Goal: Transaction & Acquisition: Purchase product/service

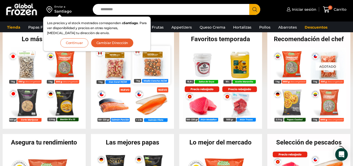
scroll to position [105, 0]
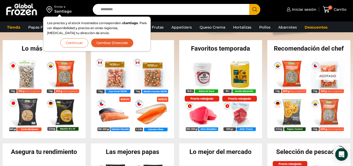
click at [105, 42] on button "Cambiar Dirección" at bounding box center [112, 42] width 43 height 9
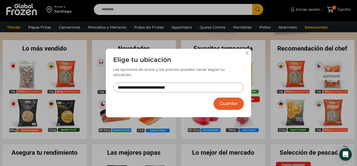
click at [223, 97] on button "Guardar" at bounding box center [229, 103] width 30 height 12
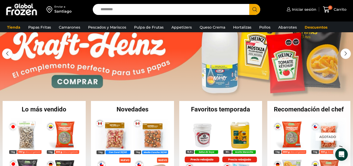
scroll to position [78, 0]
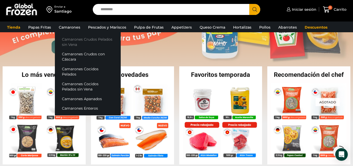
click at [76, 39] on link "Camarones Crudos Pelados sin Vena" at bounding box center [88, 41] width 66 height 15
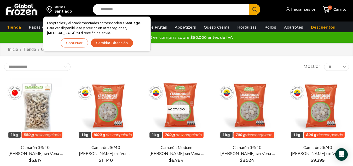
click at [12, 34] on div "Envío GRATIS en compras sobre $60.000 antes de IVA Envío GRATIS en compras sobr…" at bounding box center [177, 37] width 352 height 8
click at [99, 39] on button "Cambiar Dirección" at bounding box center [112, 42] width 43 height 9
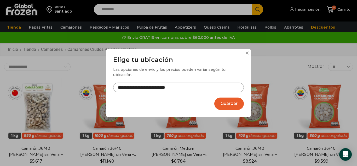
click at [224, 101] on button "Guardar" at bounding box center [229, 103] width 30 height 12
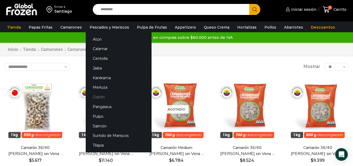
click at [97, 97] on link "Ostión" at bounding box center [119, 97] width 66 height 10
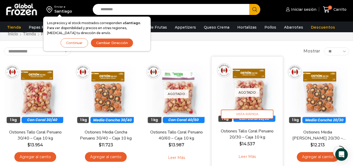
scroll to position [26, 0]
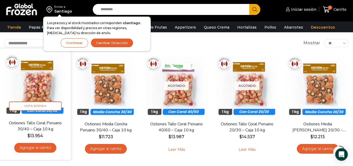
click at [40, 98] on img at bounding box center [35, 83] width 63 height 63
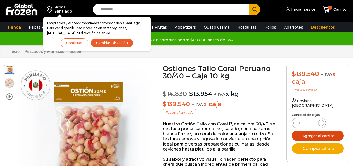
click at [310, 133] on button "Agregar al carrito" at bounding box center [318, 135] width 52 height 10
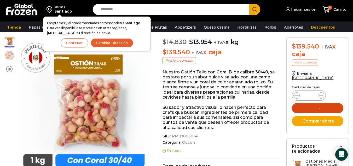
scroll to position [53, 0]
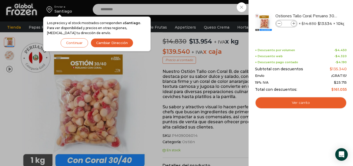
click at [106, 43] on button "Cambiar Dirección" at bounding box center [112, 42] width 43 height 9
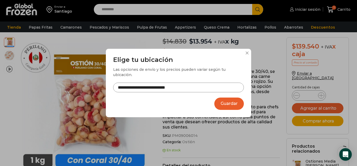
click at [229, 101] on button "Guardar" at bounding box center [229, 103] width 30 height 12
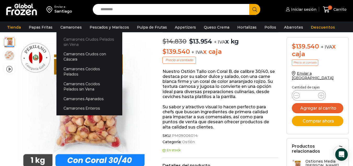
click at [82, 38] on link "Camarones Crudos Pelados sin Vena" at bounding box center [89, 41] width 66 height 15
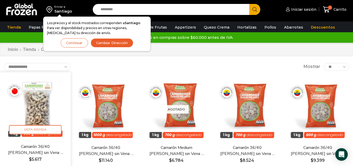
click at [46, 102] on img at bounding box center [35, 107] width 63 height 63
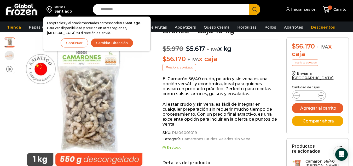
click at [320, 93] on icon at bounding box center [321, 95] width 4 height 4
type input "*"
click at [316, 105] on button "Agregar al carrito" at bounding box center [318, 108] width 52 height 10
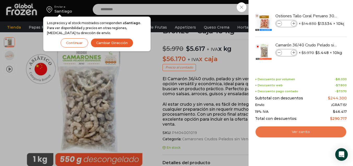
click at [294, 132] on link "Ver carrito" at bounding box center [301, 132] width 92 height 12
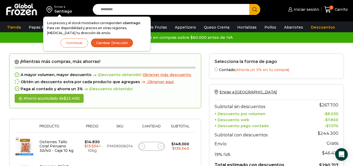
click at [112, 44] on button "Cambiar Dirección" at bounding box center [112, 42] width 43 height 9
click at [0, 0] on div at bounding box center [0, 0] width 0 height 0
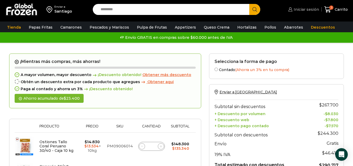
click at [312, 11] on span "Iniciar sesión" at bounding box center [306, 9] width 27 height 5
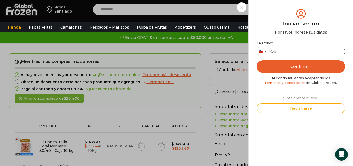
click at [317, 51] on input "Teléfono *" at bounding box center [301, 52] width 89 height 10
type input "*********"
click at [313, 66] on button "Continuar" at bounding box center [301, 66] width 89 height 13
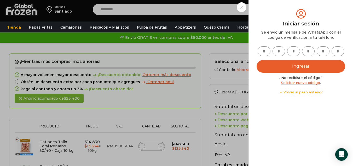
click at [269, 52] on input "text" at bounding box center [264, 51] width 13 height 10
type input "*"
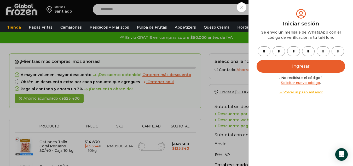
type input "*"
click at [276, 61] on button "Ingresar" at bounding box center [301, 66] width 89 height 13
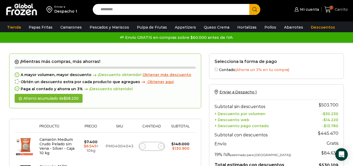
click at [329, 11] on icon at bounding box center [328, 9] width 7 height 6
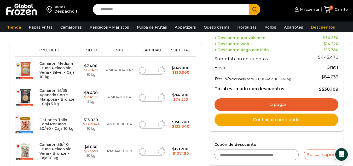
scroll to position [105, 0]
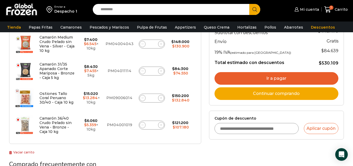
click at [142, 71] on icon at bounding box center [142, 71] width 2 height 2
type input "*"
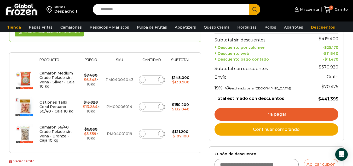
scroll to position [106, 0]
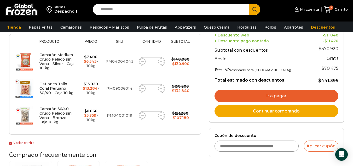
click at [141, 60] on icon at bounding box center [142, 61] width 2 height 2
type input "*"
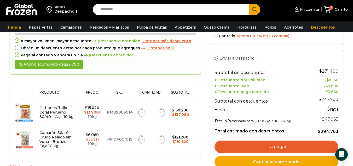
scroll to position [82, 0]
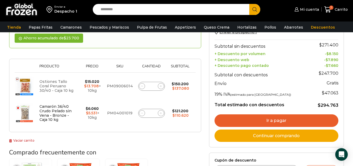
click at [59, 83] on link "Ostiones Tallo Coral Peruano 30/40 - Caja 10 kg" at bounding box center [56, 86] width 34 height 14
